Goal: Information Seeking & Learning: Learn about a topic

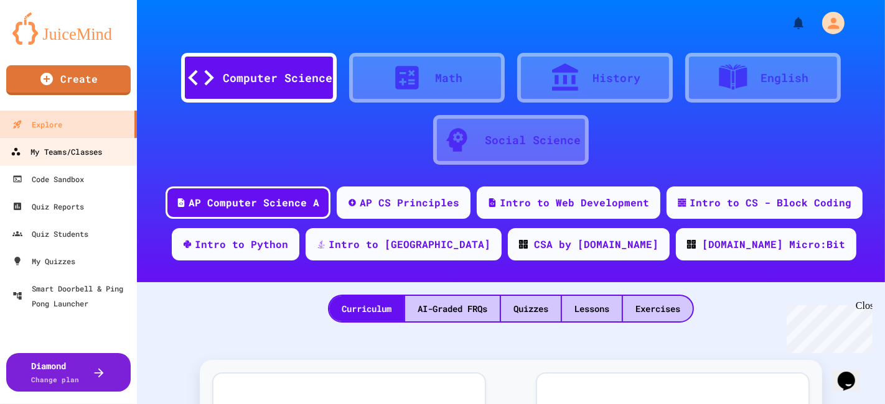
click at [65, 159] on link "My Teams/Classes" at bounding box center [68, 152] width 141 height 28
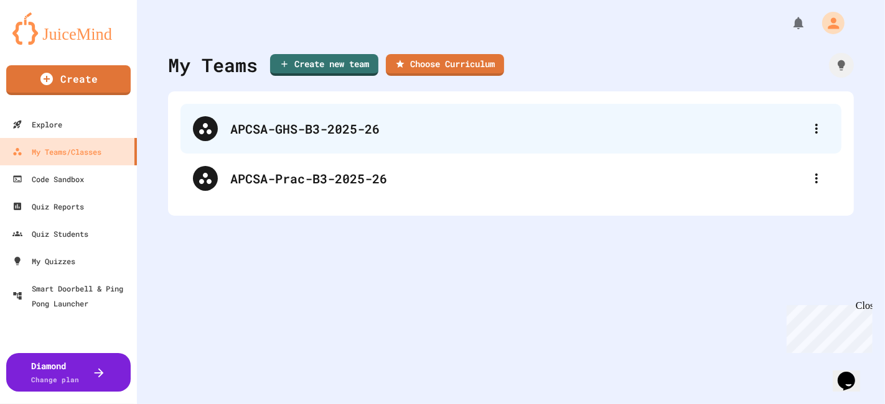
click at [316, 125] on div "APCSA-GHS-B3-2025-26" at bounding box center [517, 128] width 574 height 19
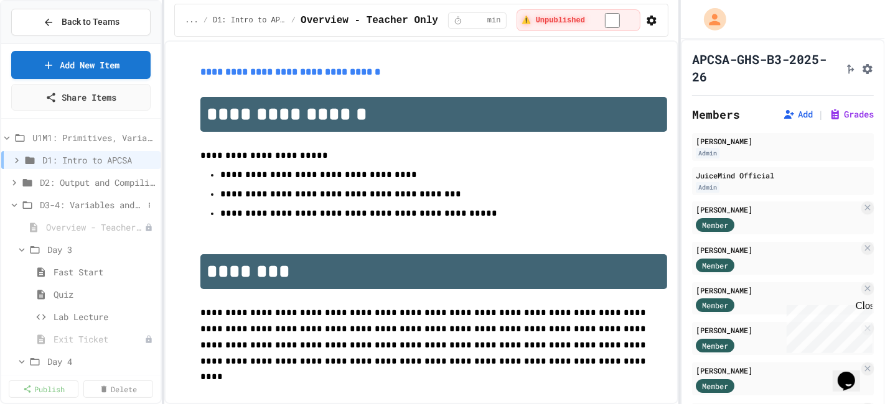
click at [12, 209] on div "D3-4: Variables and Input" at bounding box center [80, 205] width 159 height 18
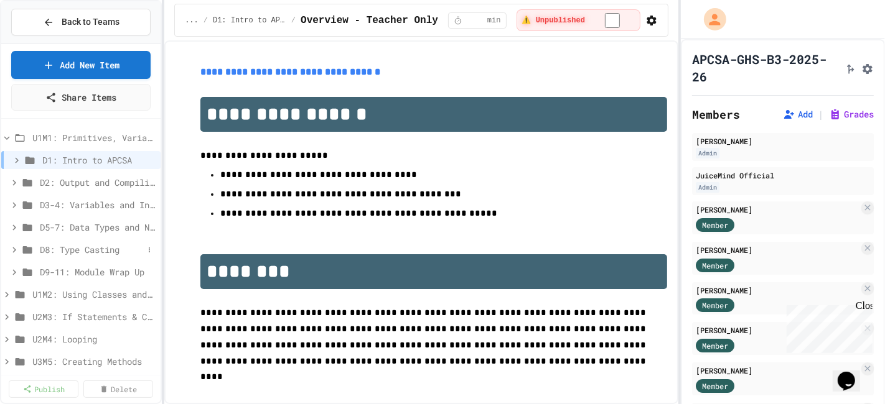
click at [12, 248] on icon at bounding box center [14, 250] width 11 height 11
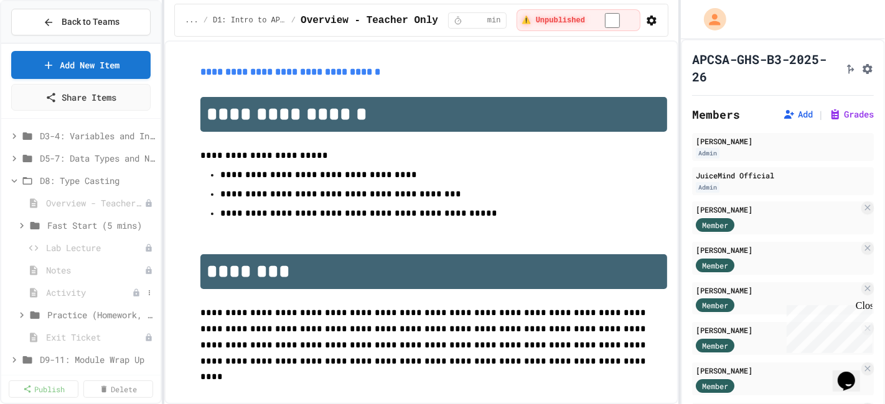
click at [63, 289] on span "Activity" at bounding box center [89, 292] width 86 height 13
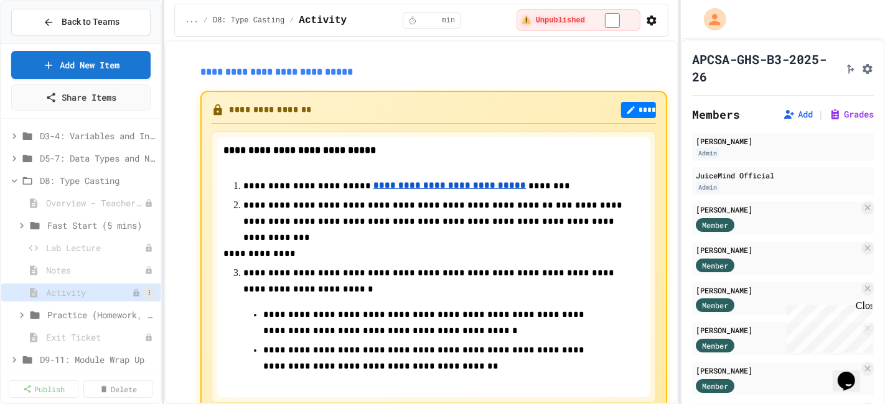
click at [146, 293] on icon at bounding box center [149, 292] width 7 height 7
click at [111, 336] on button "Publish" at bounding box center [106, 336] width 78 height 22
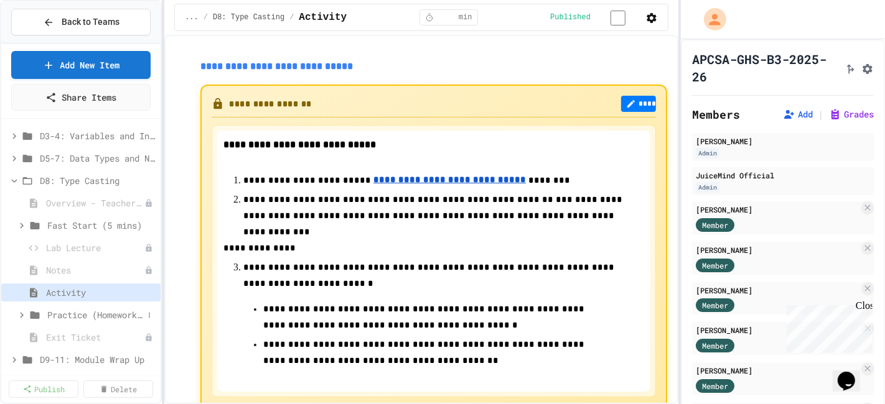
click at [21, 314] on icon at bounding box center [21, 315] width 11 height 11
click at [107, 335] on span "Reference link" at bounding box center [93, 337] width 78 height 13
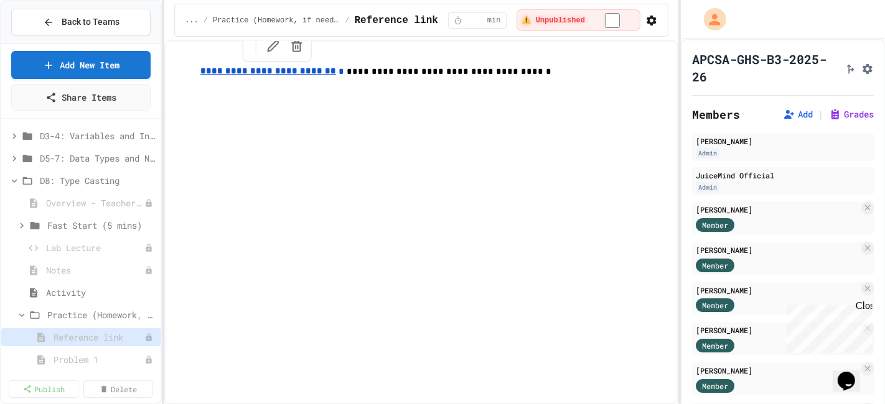
click at [276, 75] on u "**********" at bounding box center [268, 71] width 136 height 9
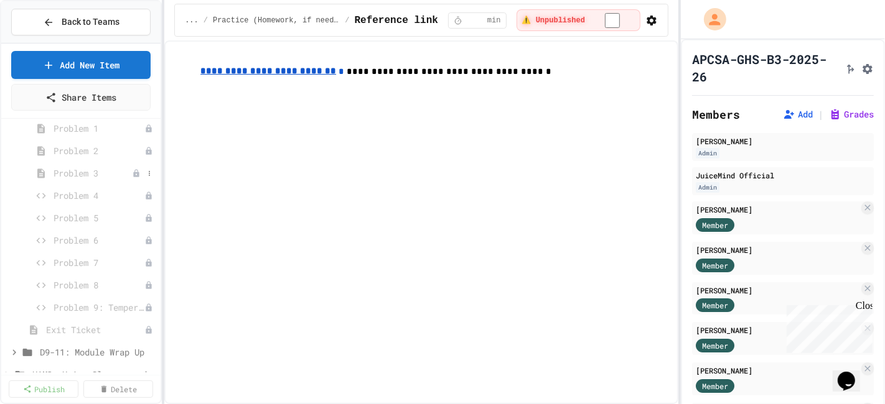
scroll to position [355, 0]
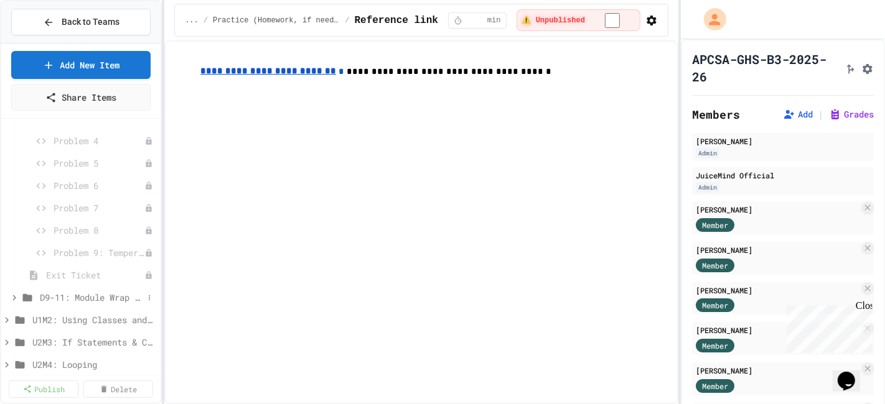
click at [17, 296] on icon at bounding box center [14, 297] width 11 height 11
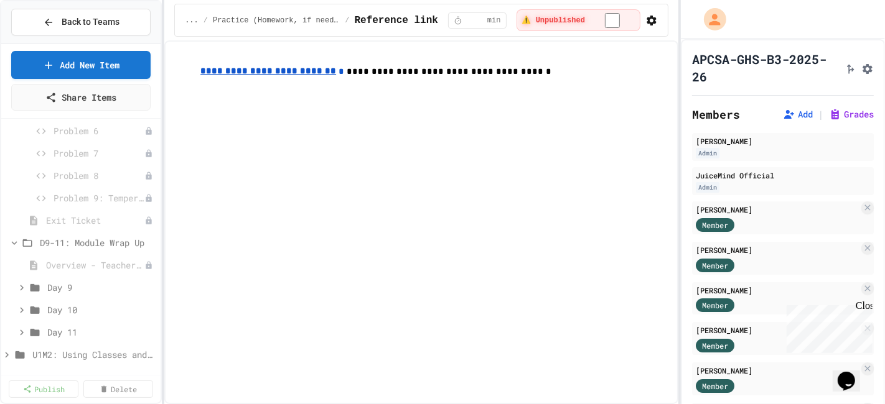
scroll to position [494, 0]
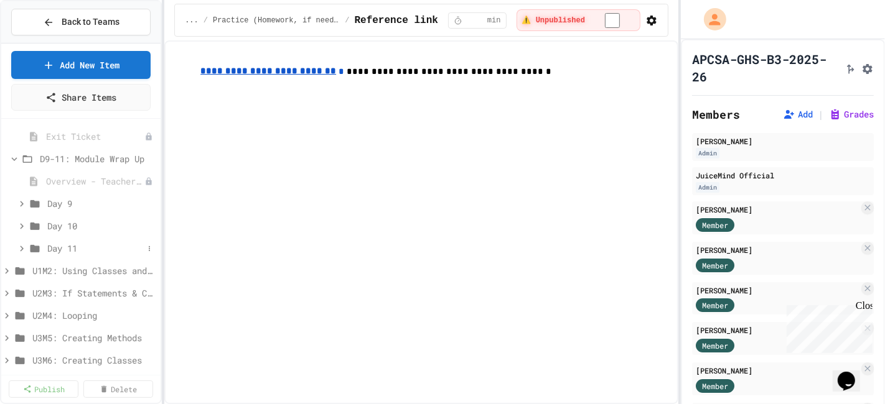
click at [19, 246] on icon at bounding box center [21, 248] width 11 height 11
click at [20, 223] on icon at bounding box center [21, 226] width 11 height 11
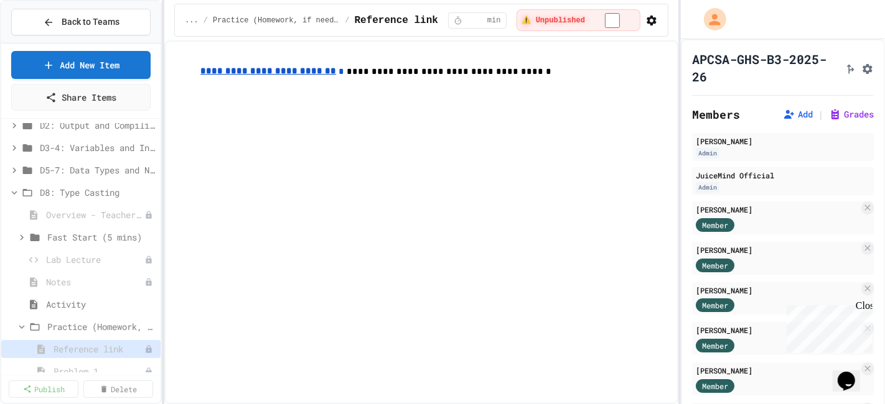
scroll to position [79, 0]
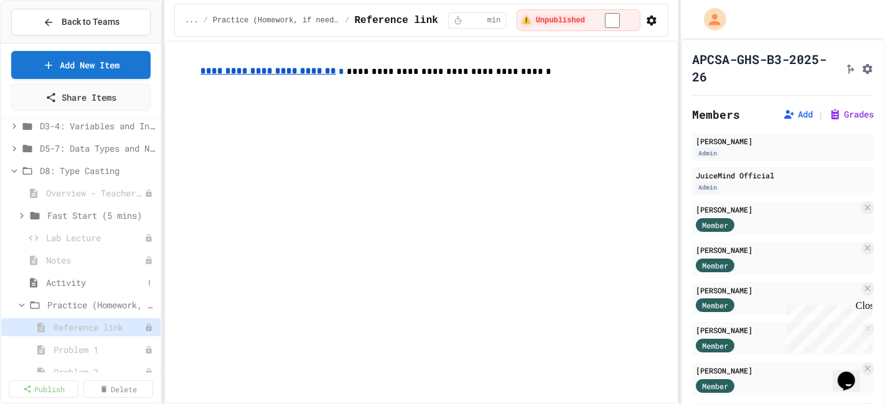
click at [66, 280] on span "Activity" at bounding box center [94, 282] width 97 height 13
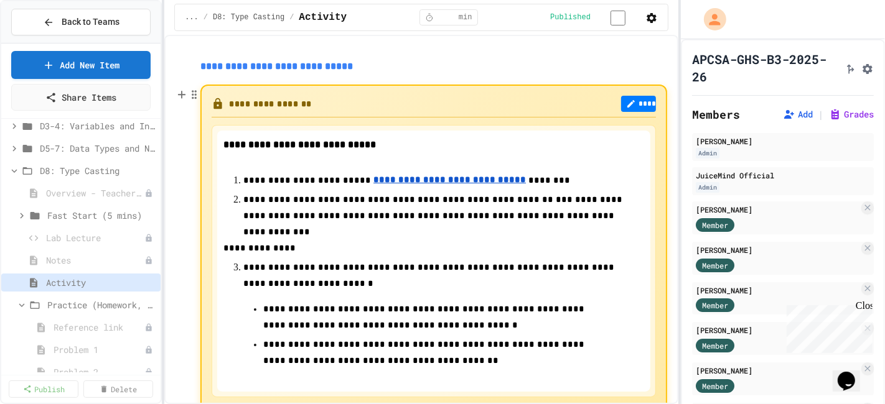
scroll to position [47, 0]
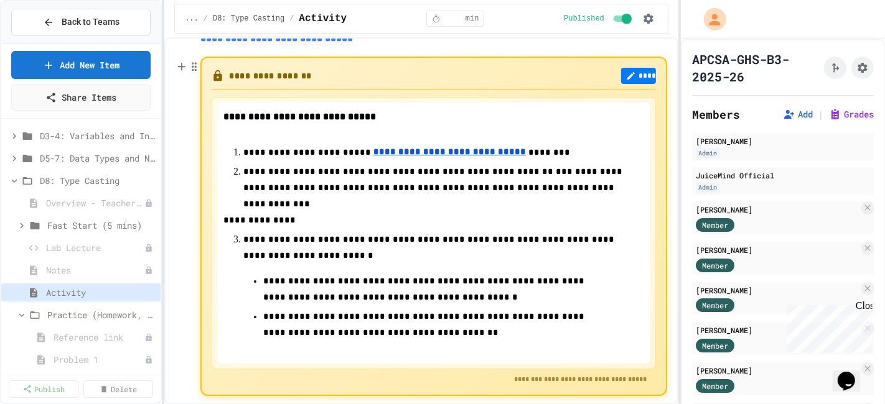
scroll to position [47, 0]
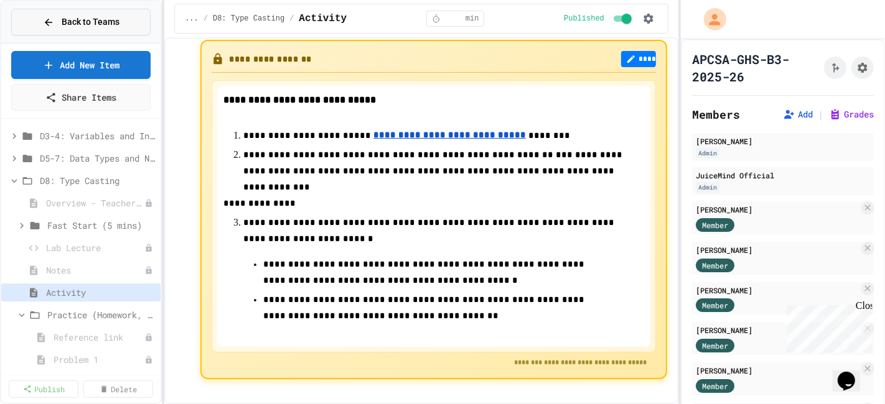
click at [58, 21] on div "Back to Teams" at bounding box center [81, 22] width 77 height 13
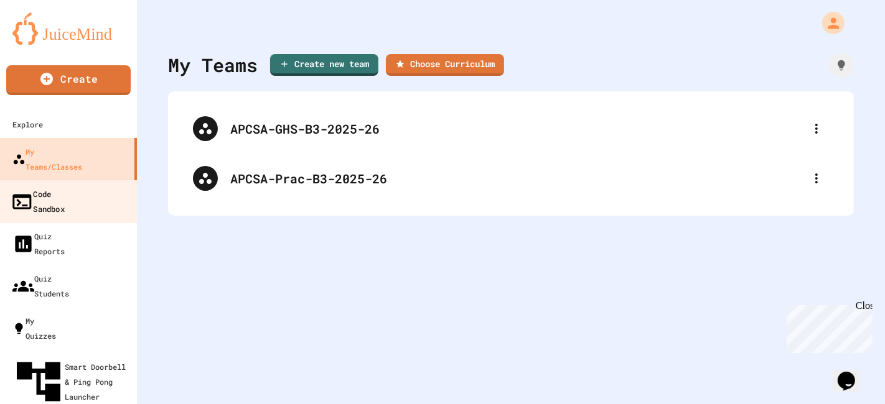
click at [64, 186] on div "Code Sandbox" at bounding box center [38, 201] width 54 height 30
